Goal: Task Accomplishment & Management: Manage account settings

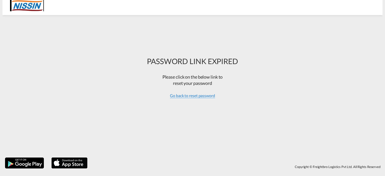
click at [184, 96] on span "Go back to reset password" at bounding box center [192, 95] width 45 height 5
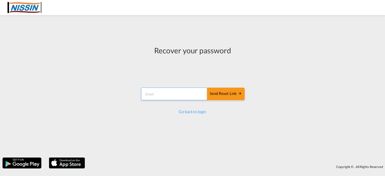
click at [161, 94] on input "email" at bounding box center [174, 94] width 66 height 13
type input "[EMAIL_ADDRESS][DOMAIN_NAME]"
click at [220, 93] on div "Send reset link" at bounding box center [226, 94] width 32 height 6
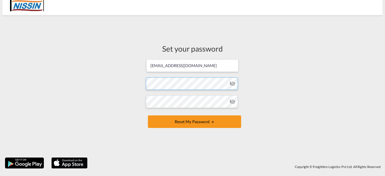
click at [187, 85] on form "[EMAIL_ADDRESS][DOMAIN_NAME] Password must contain the following: A special cha…" at bounding box center [192, 94] width 93 height 71
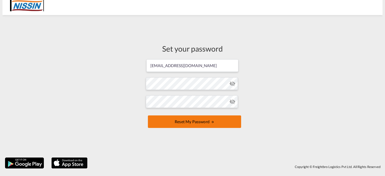
click at [192, 125] on button "Reset my password" at bounding box center [194, 122] width 93 height 13
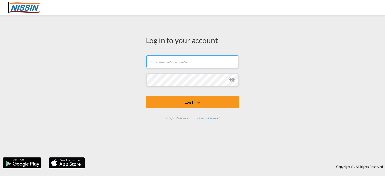
type input "[EMAIL_ADDRESS][DOMAIN_NAME]"
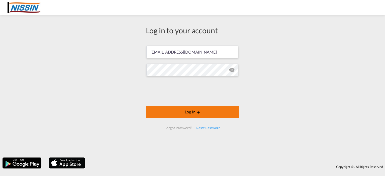
click at [164, 110] on button "Log In" at bounding box center [192, 112] width 93 height 13
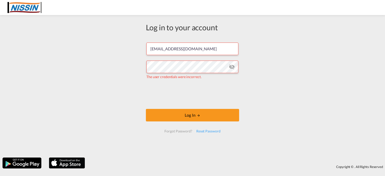
click at [233, 67] on md-icon "icon-eye-off" at bounding box center [232, 67] width 6 height 6
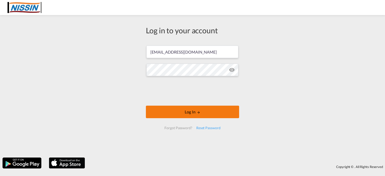
click at [180, 109] on button "Log In" at bounding box center [192, 112] width 93 height 13
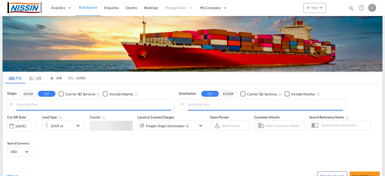
type input "[GEOGRAPHIC_DATA], [GEOGRAPHIC_DATA], USLGB"
type input "[GEOGRAPHIC_DATA], JPTYO"
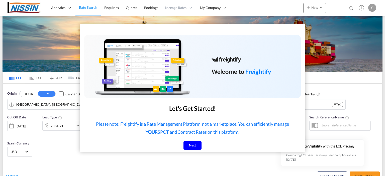
click at [194, 146] on div "Next" at bounding box center [192, 145] width 18 height 9
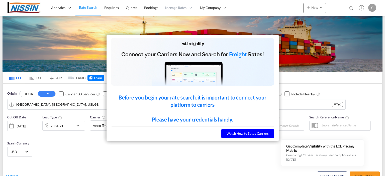
click at [201, 145] on div at bounding box center [192, 88] width 385 height 176
click at [230, 136] on button "Watch How to Setup Carriers" at bounding box center [247, 133] width 53 height 9
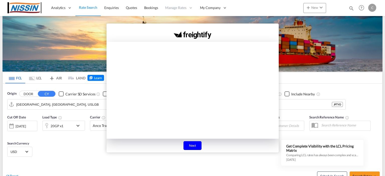
click at [191, 145] on div "Next" at bounding box center [192, 145] width 18 height 9
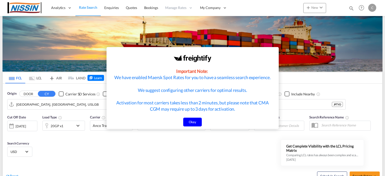
click at [196, 122] on div "Okay" at bounding box center [192, 122] width 19 height 9
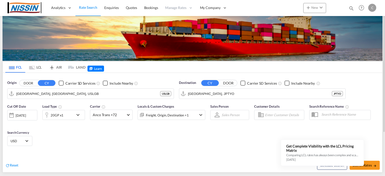
scroll to position [11, 0]
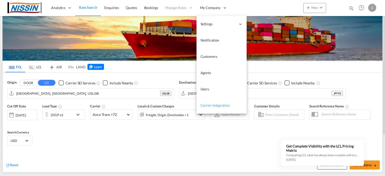
click at [222, 107] on span "Carrier Integration" at bounding box center [214, 105] width 29 height 4
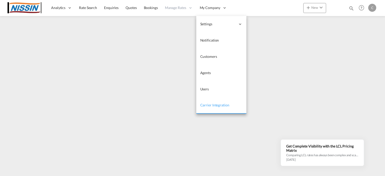
click at [222, 107] on span "Carrier Integration" at bounding box center [214, 105] width 29 height 4
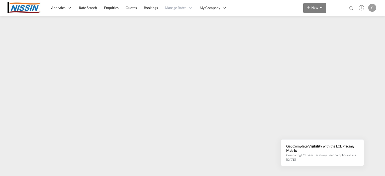
click at [310, 7] on md-icon "icon-plus 400-fg" at bounding box center [308, 8] width 6 height 6
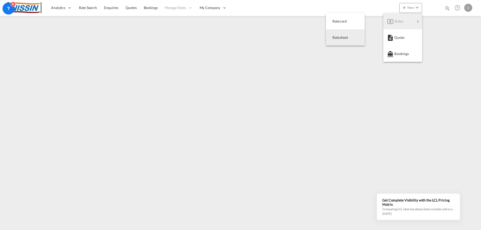
click at [209, 93] on md-backdrop at bounding box center [240, 115] width 481 height 230
